Goal: Information Seeking & Learning: Learn about a topic

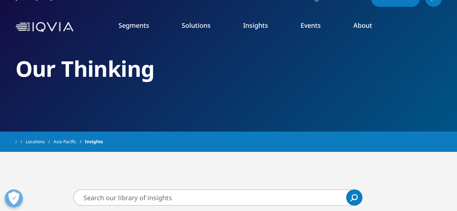
scroll to position [14, 0]
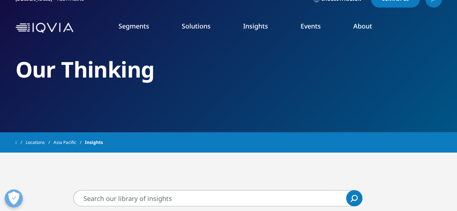
click at [30, 101] on link "Learn More" at bounding box center [45, 101] width 68 height 6
